Goal: Check status: Check status

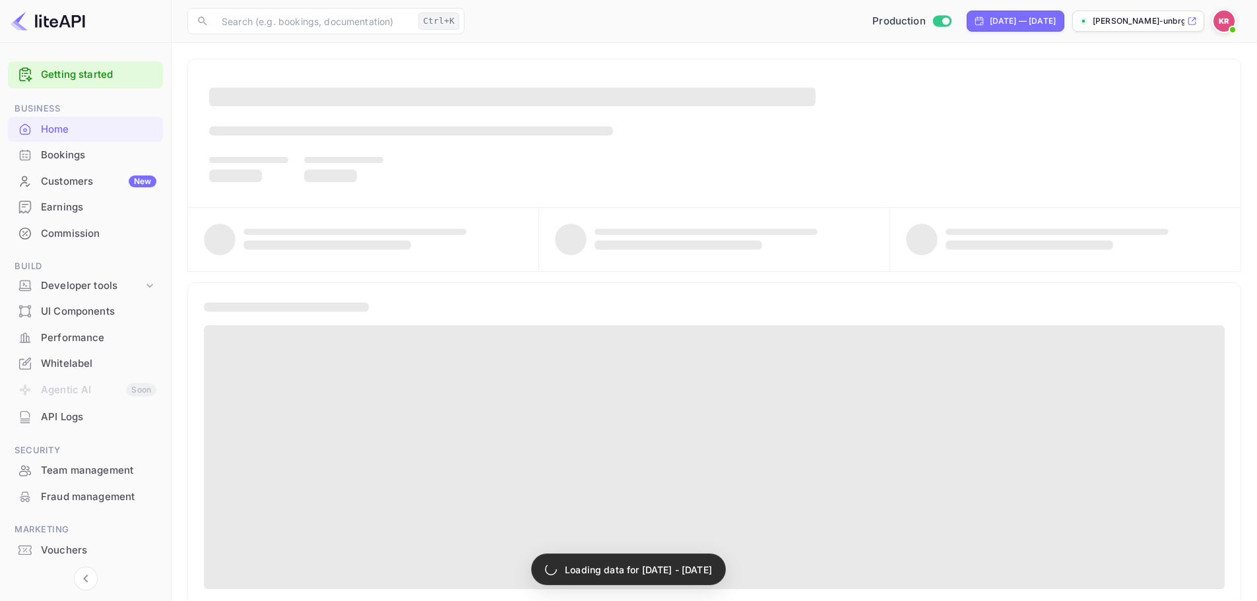
click at [83, 150] on div "Bookings" at bounding box center [98, 155] width 115 height 15
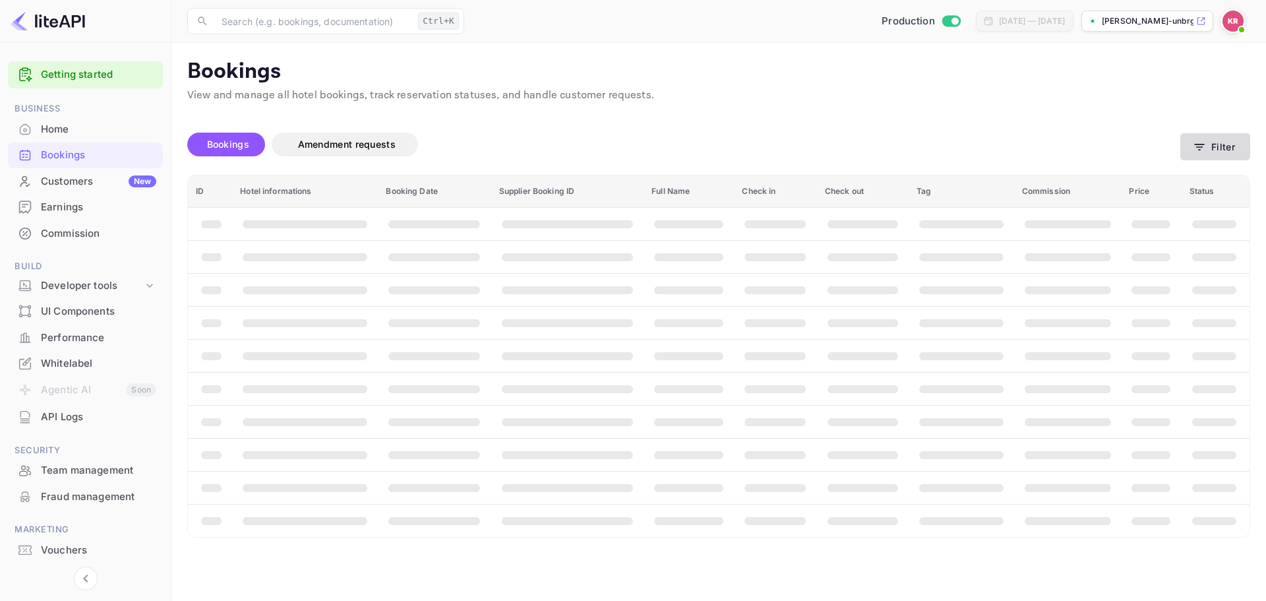
click at [1202, 154] on button "Filter" at bounding box center [1216, 146] width 70 height 27
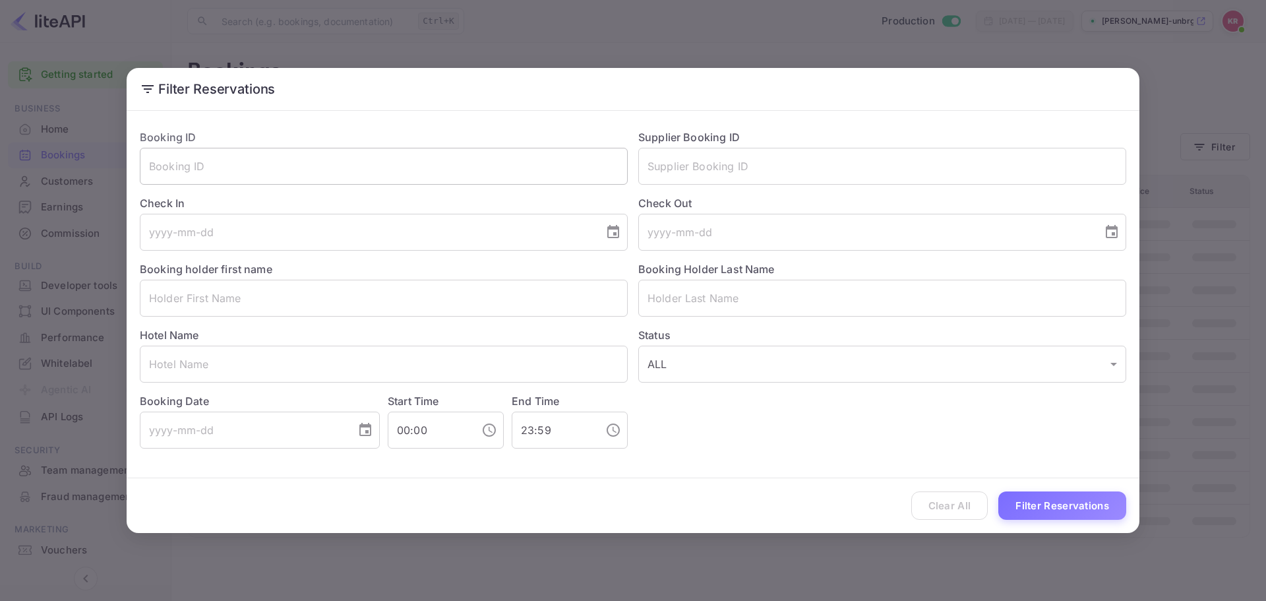
click at [464, 162] on input "text" at bounding box center [384, 166] width 488 height 37
paste input "Nw7HbExkf"
type input "Nw7HbExkf"
click at [1090, 493] on button "Filter Reservations" at bounding box center [1063, 505] width 128 height 28
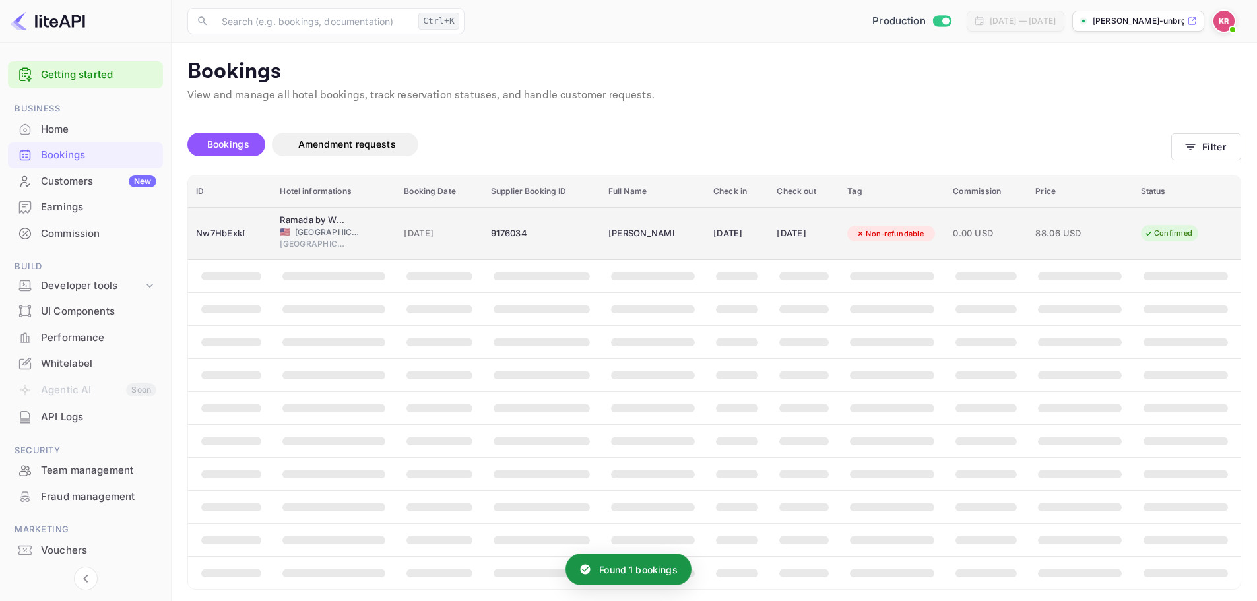
click at [325, 225] on div "Ramada by Wyndham Fresno North" at bounding box center [313, 220] width 66 height 13
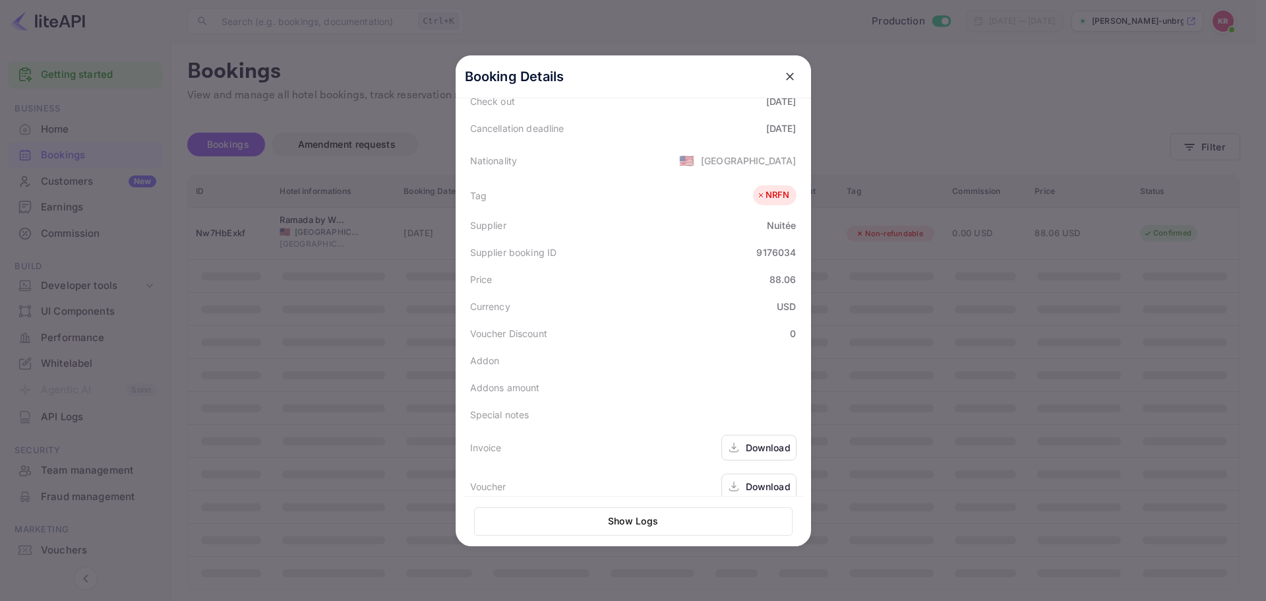
scroll to position [295, 0]
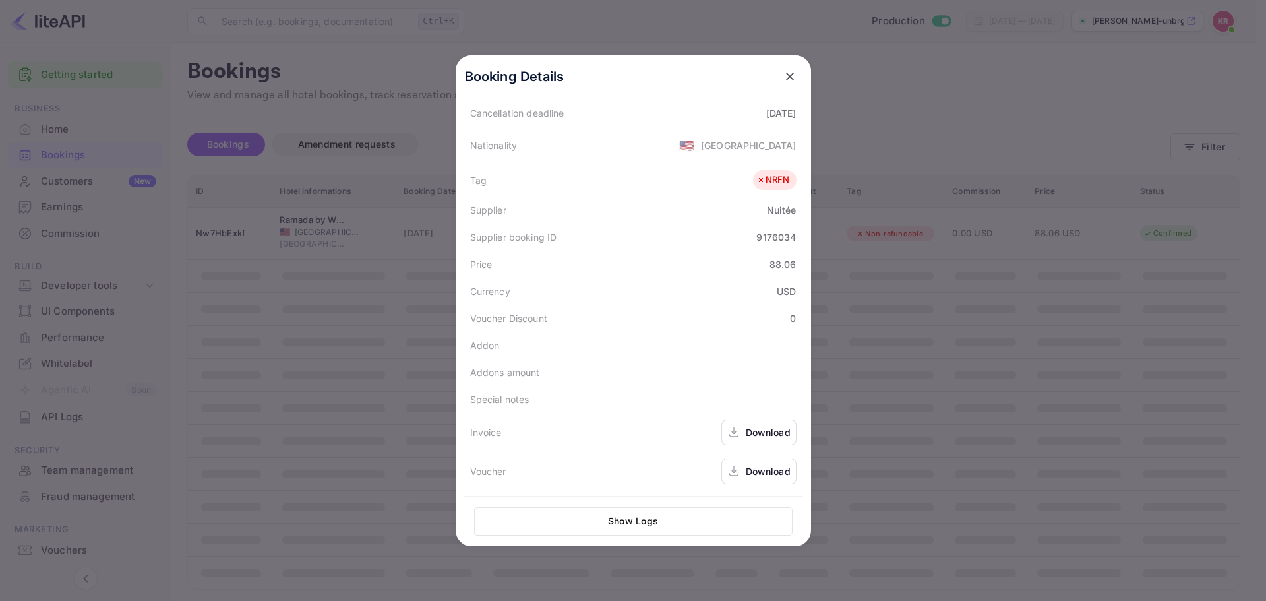
drag, startPoint x: 799, startPoint y: 472, endPoint x: 777, endPoint y: 472, distance: 22.4
click at [799, 472] on div "Booking Details Summary Timeline Message log Status CONFIRMED Booking ID Nw7HbE…" at bounding box center [634, 300] width 356 height 491
click at [777, 472] on div "Download" at bounding box center [768, 471] width 45 height 14
